Goal: Task Accomplishment & Management: Use online tool/utility

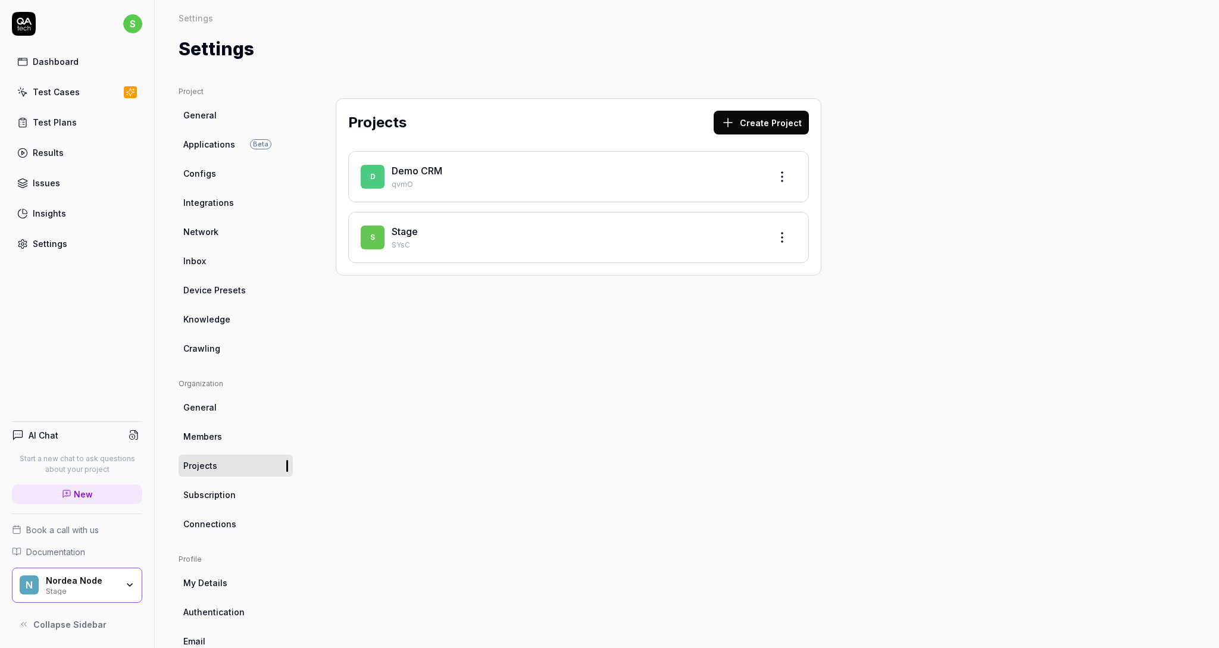
click at [398, 236] on link "Stage" at bounding box center [405, 232] width 26 height 12
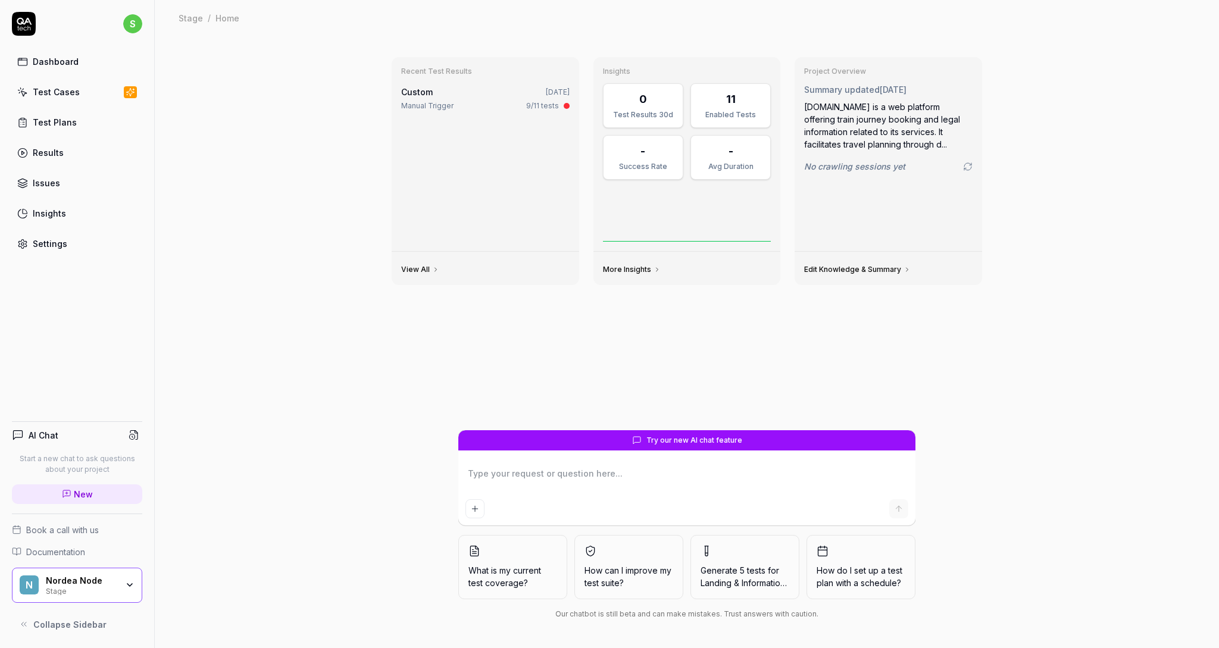
type textarea "*"
click at [81, 95] on link "Test Cases" at bounding box center [77, 91] width 130 height 23
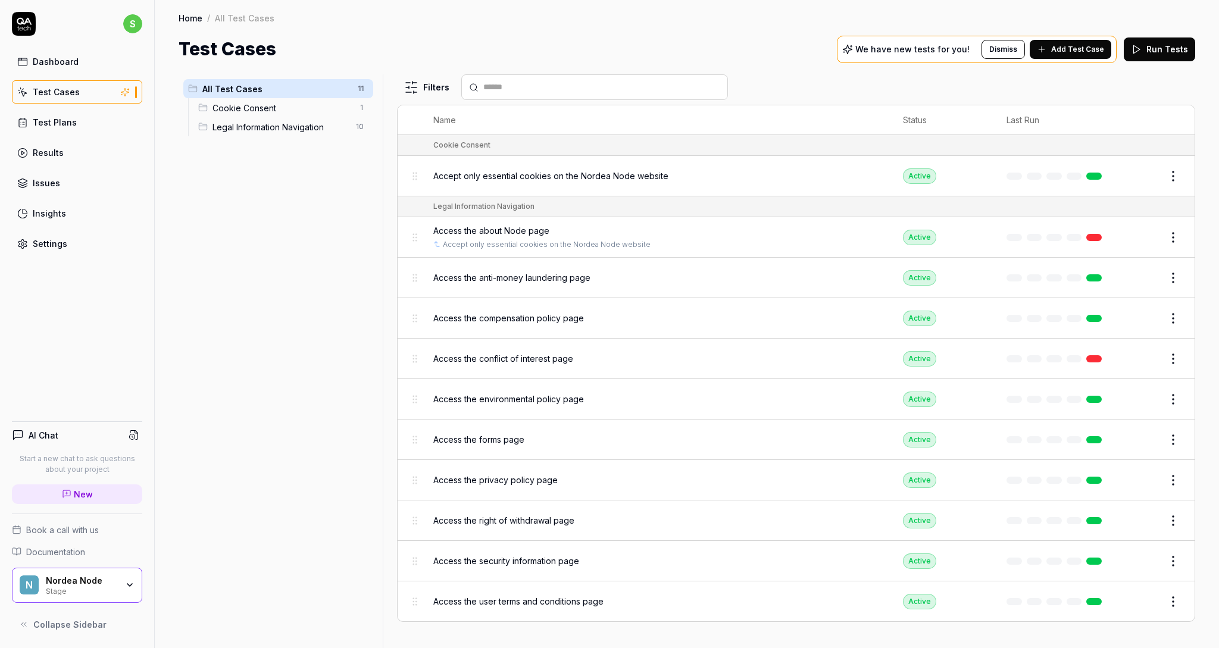
click at [632, 184] on div "Accept only essential cookies on the Nordea Node website" at bounding box center [656, 176] width 446 height 26
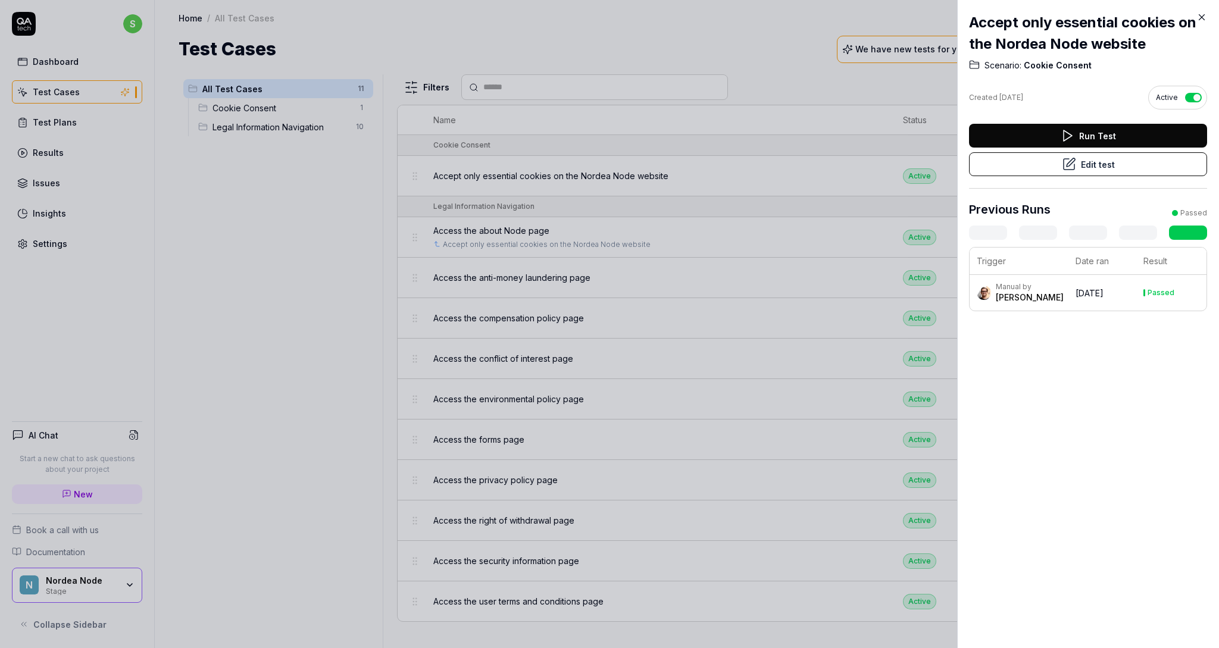
click at [1125, 293] on td "[DATE]" at bounding box center [1103, 293] width 68 height 36
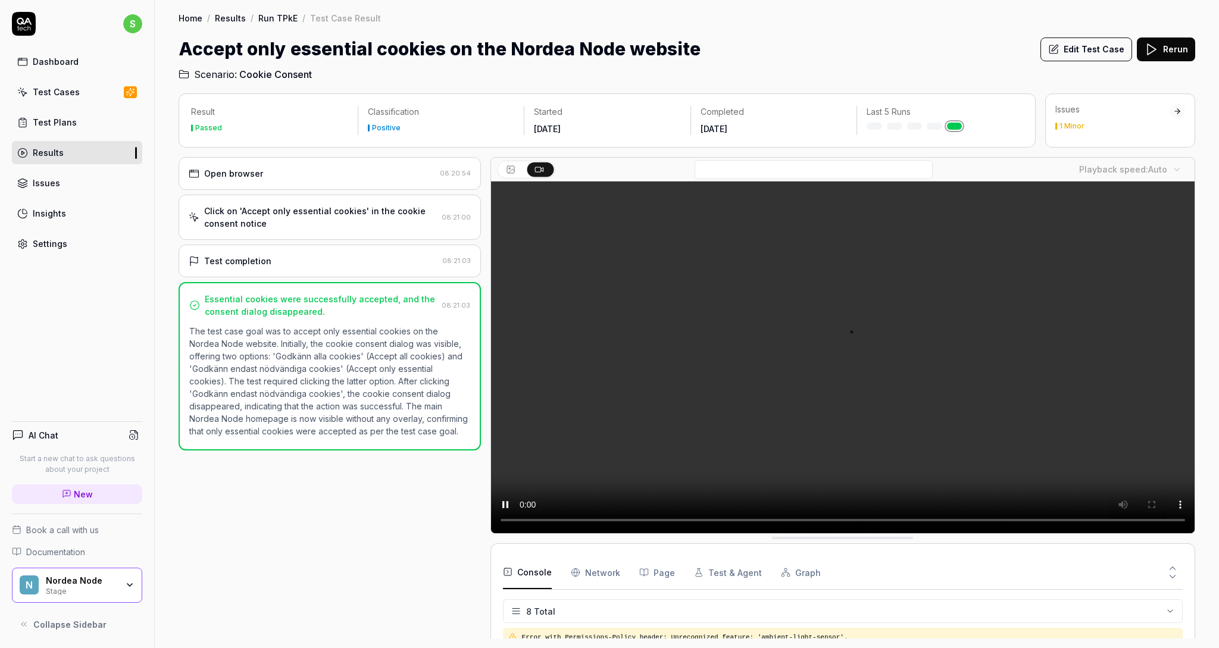
scroll to position [107, 0]
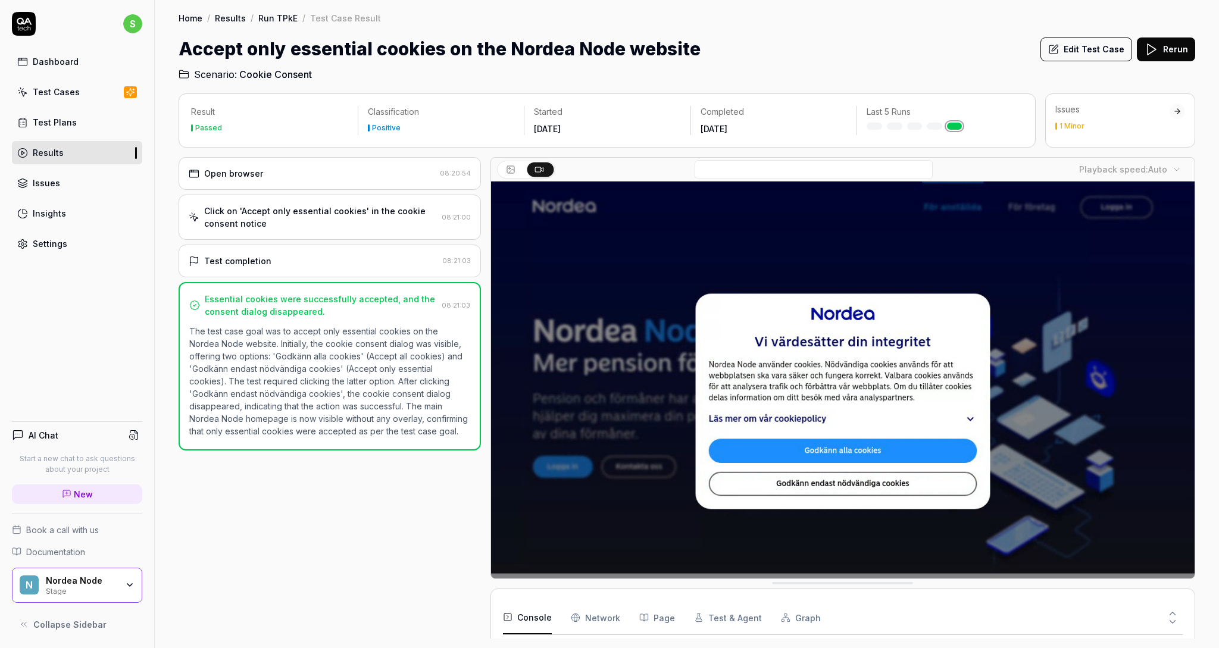
click at [100, 121] on link "Test Plans" at bounding box center [77, 122] width 130 height 23
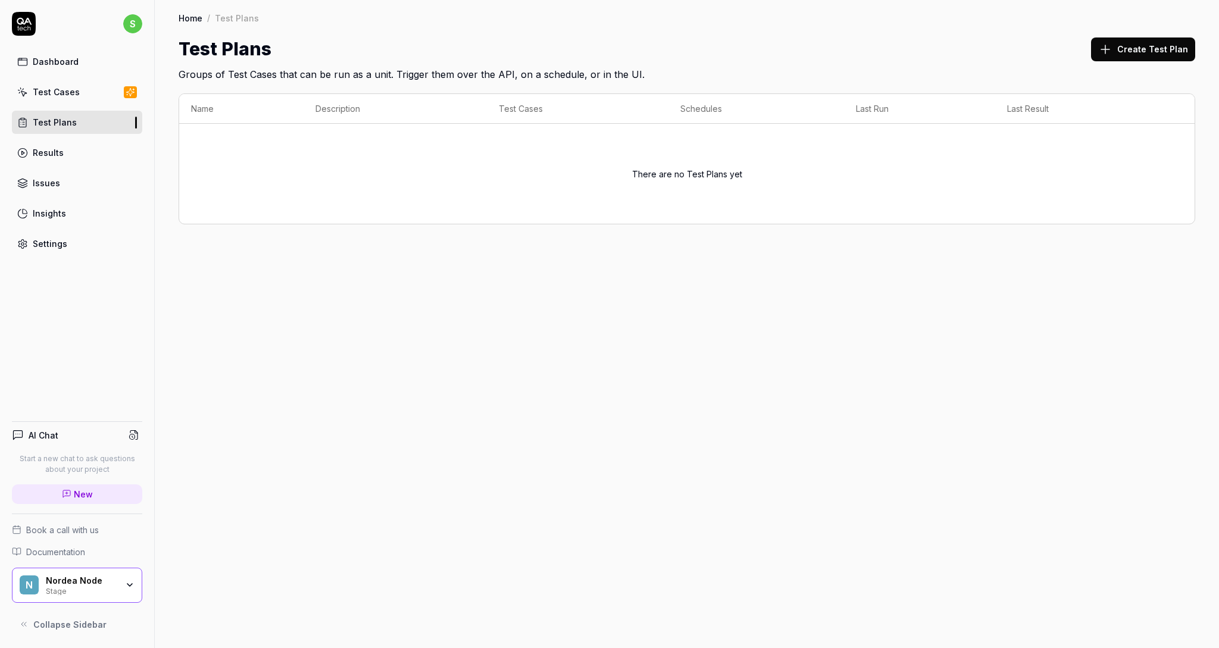
click at [51, 97] on div "Test Cases" at bounding box center [56, 92] width 47 height 13
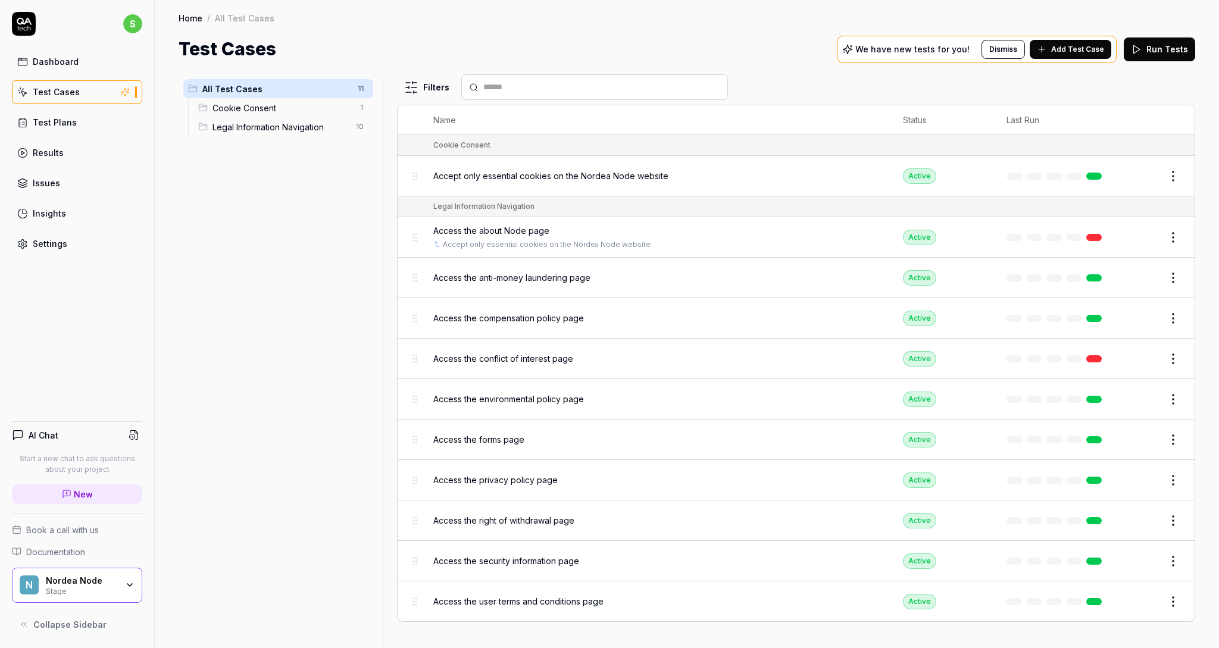
click at [711, 360] on div "Access the conflict of interest page" at bounding box center [656, 358] width 446 height 13
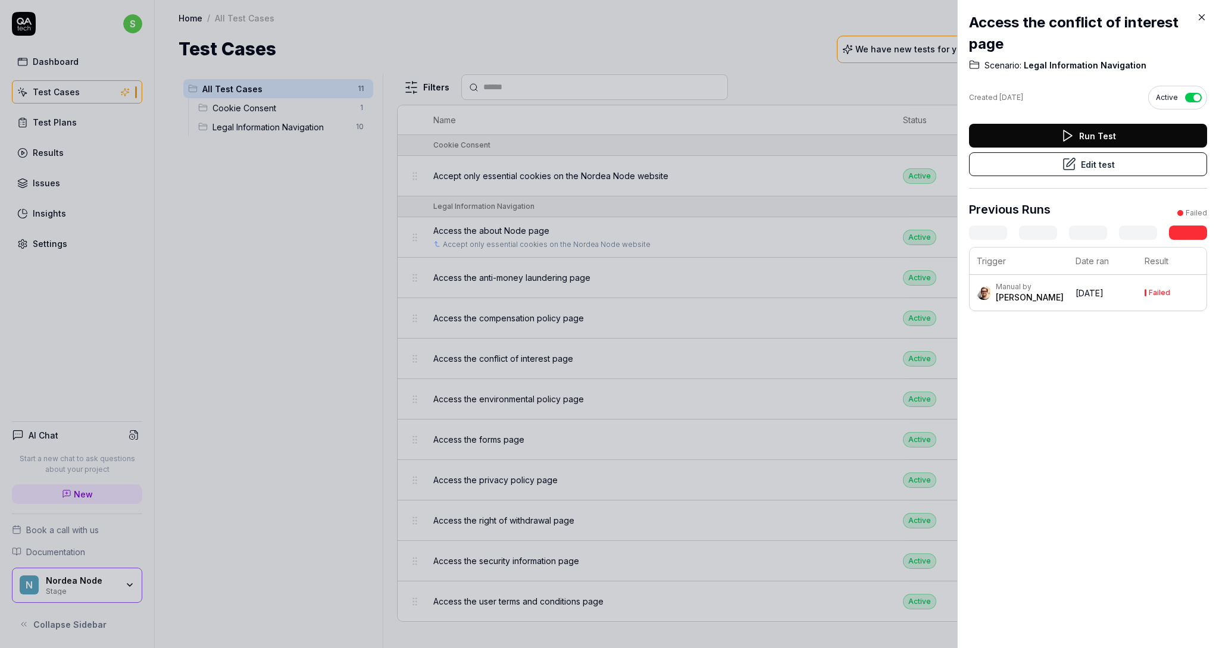
click at [1076, 288] on time "[DATE]" at bounding box center [1090, 293] width 28 height 10
click at [1010, 295] on div "[PERSON_NAME]" at bounding box center [1030, 298] width 68 height 12
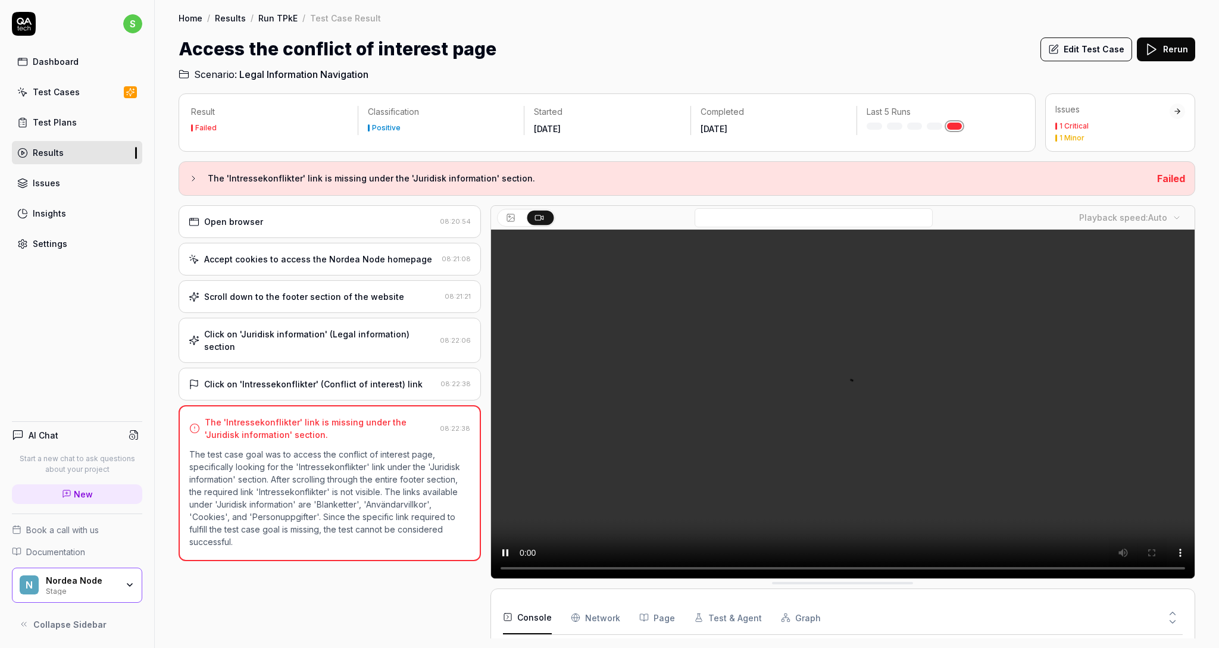
scroll to position [107, 0]
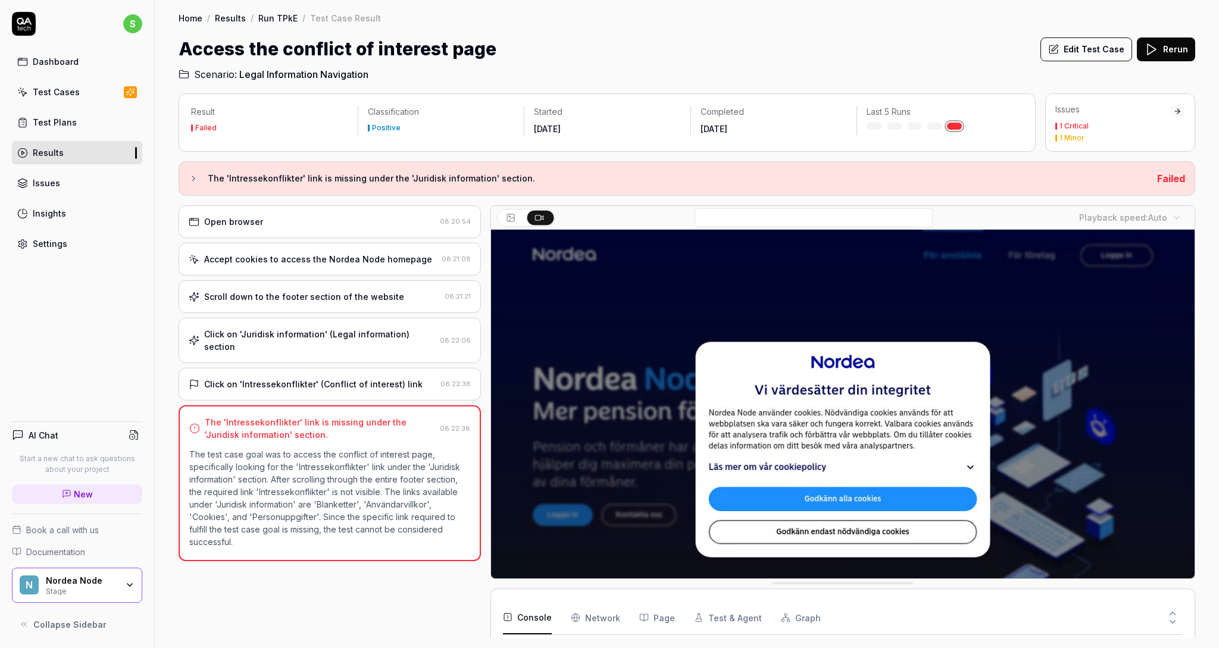
click at [62, 98] on div "Test Cases" at bounding box center [56, 92] width 47 height 13
